Goal: Task Accomplishment & Management: Manage account settings

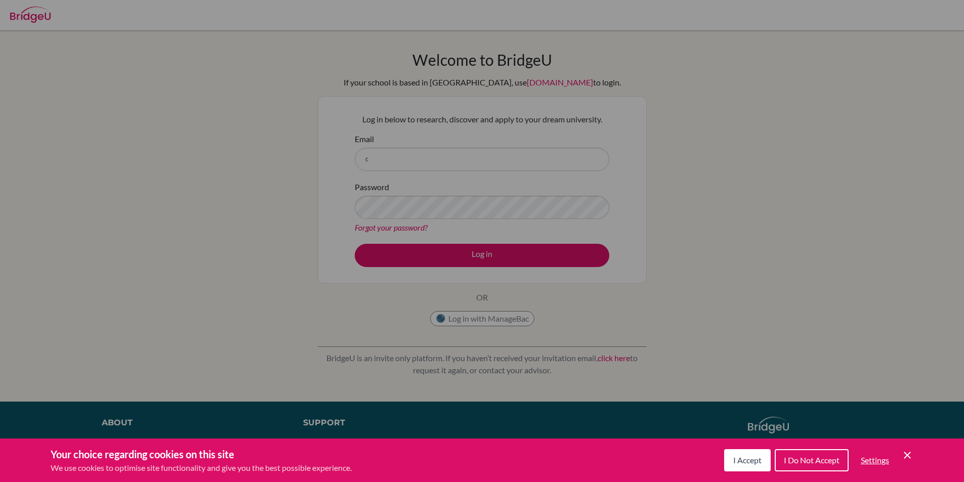
click at [745, 454] on button "I Accept" at bounding box center [747, 460] width 47 height 22
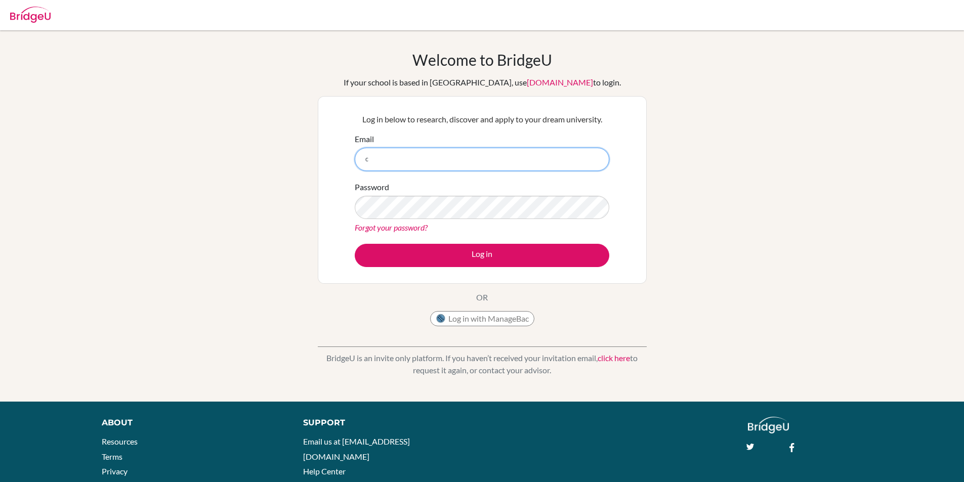
click at [398, 154] on input "c" at bounding box center [482, 159] width 255 height 23
type input "[EMAIL_ADDRESS][DOMAIN_NAME]"
click at [355, 244] on button "Log in" at bounding box center [482, 255] width 255 height 23
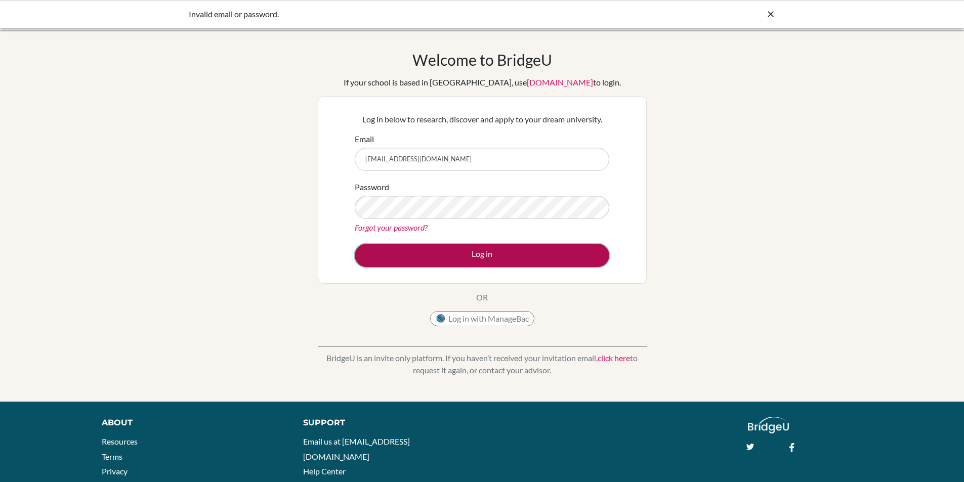
click at [467, 256] on button "Log in" at bounding box center [482, 255] width 255 height 23
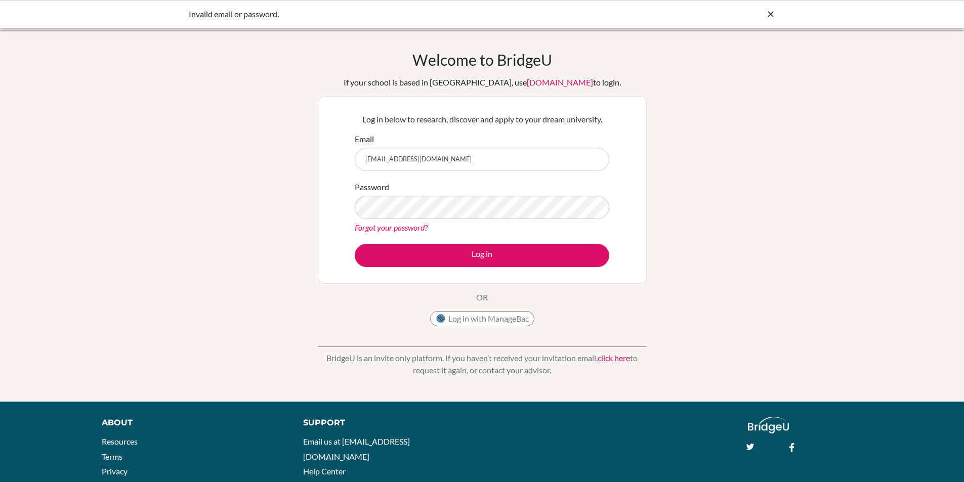
click at [380, 226] on link "Forgot your password?" at bounding box center [391, 228] width 73 height 10
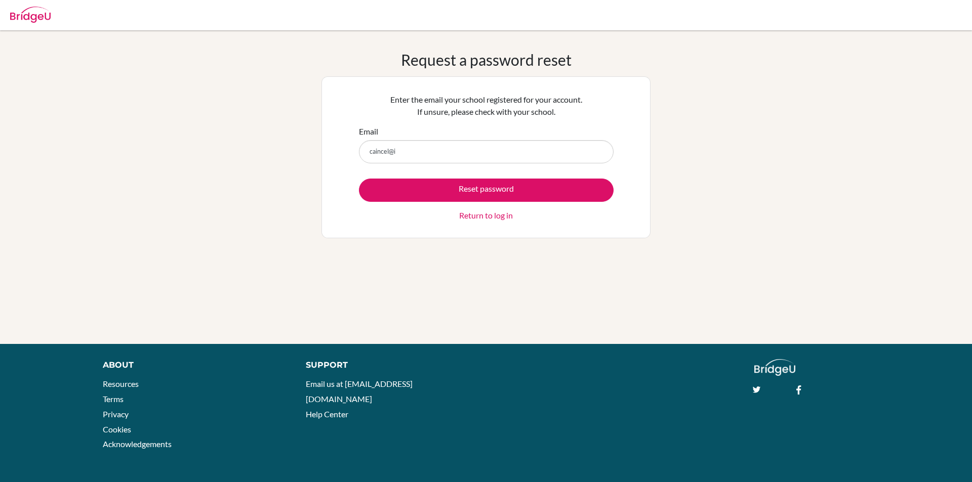
type input "caincel@"
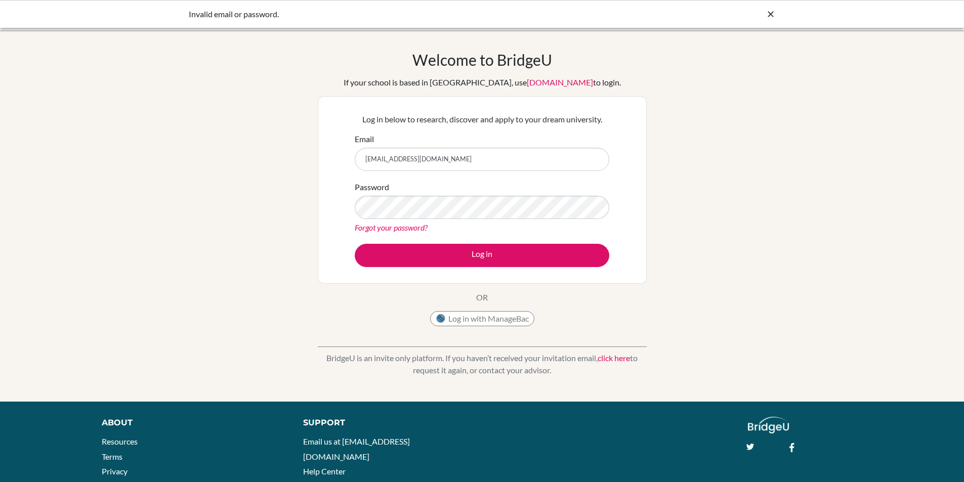
type input "[EMAIL_ADDRESS][DOMAIN_NAME]"
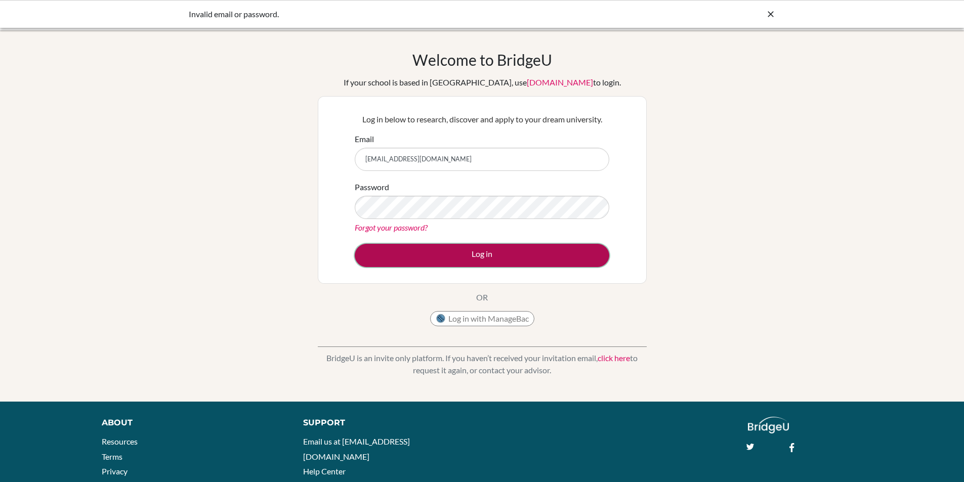
click at [414, 244] on button "Log in" at bounding box center [482, 255] width 255 height 23
click at [444, 246] on button "Log in" at bounding box center [482, 255] width 255 height 23
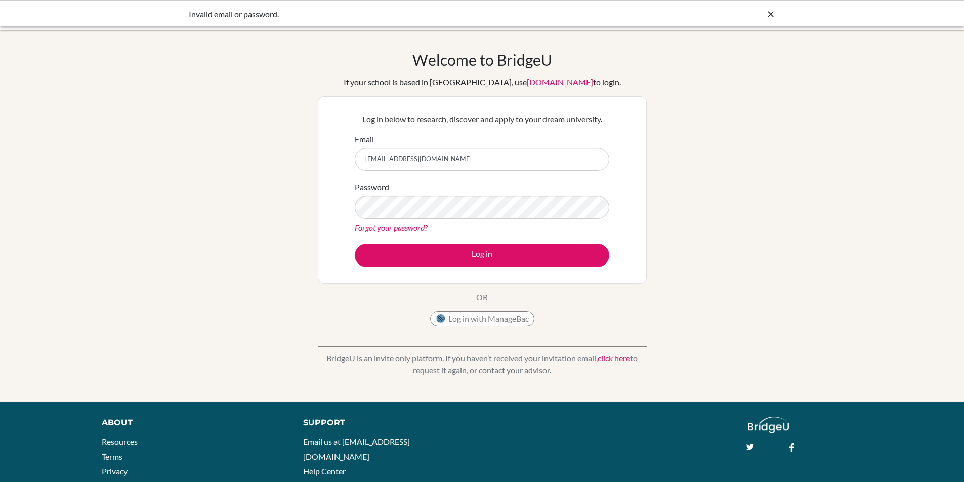
click at [408, 228] on link "Forgot your password?" at bounding box center [391, 228] width 73 height 10
click at [482, 159] on input "[EMAIL_ADDRESS][DOMAIN_NAME]" at bounding box center [482, 159] width 255 height 23
click at [355, 244] on button "Log in" at bounding box center [482, 255] width 255 height 23
